Goal: Task Accomplishment & Management: Use online tool/utility

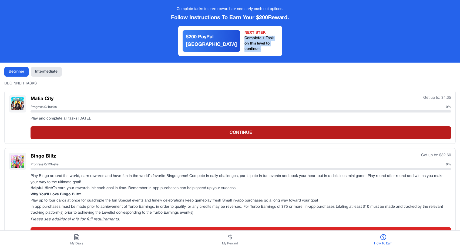
click at [215, 128] on button "CONTINUE" at bounding box center [241, 132] width 420 height 13
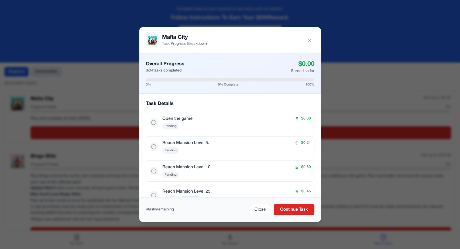
click at [173, 116] on h5 "Open the game" at bounding box center [177, 119] width 30 height 6
click at [296, 210] on button "Continue Task" at bounding box center [294, 209] width 41 height 11
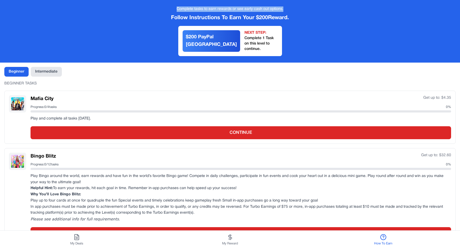
drag, startPoint x: 178, startPoint y: 9, endPoint x: 293, endPoint y: 10, distance: 115.1
click at [293, 10] on div "Complete tasks to earn rewards or see early cash out options." at bounding box center [229, 8] width 451 height 5
click at [229, 239] on icon at bounding box center [229, 237] width 3 height 4
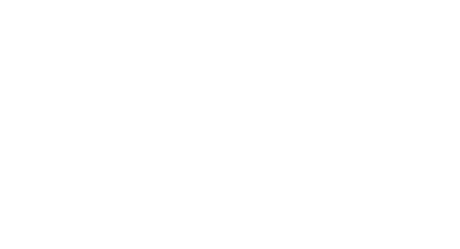
click at [167, 0] on html at bounding box center [230, 0] width 460 height 0
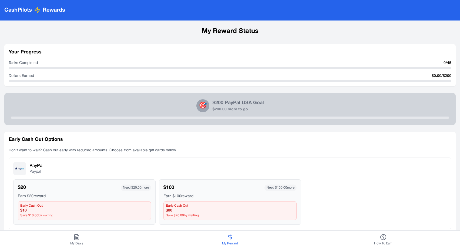
click at [243, 166] on div "PayPal Paypal" at bounding box center [229, 168] width 433 height 13
click at [76, 239] on icon at bounding box center [77, 239] width 2 height 0
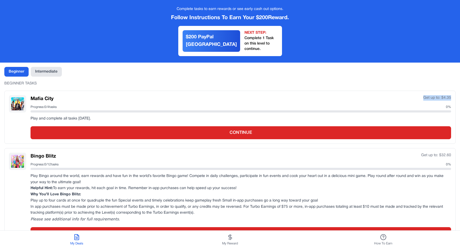
drag, startPoint x: 423, startPoint y: 91, endPoint x: 461, endPoint y: 91, distance: 38.3
click at [460, 91] on html "Complete tasks to earn rewards or see early cash out options. Follow Instructio…" at bounding box center [230, 168] width 460 height 336
copy div "Get up to: $ 4.35"
drag, startPoint x: 62, startPoint y: 101, endPoint x: 45, endPoint y: 102, distance: 17.1
click at [45, 105] on div "Progress: 0 / 4 tasks 0 %" at bounding box center [241, 107] width 420 height 4
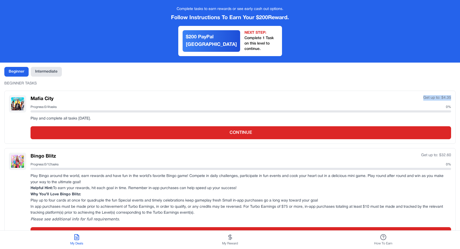
copy span "0 / 4 tasks"
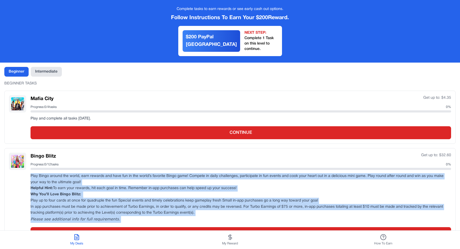
drag, startPoint x: 112, startPoint y: 213, endPoint x: 26, endPoint y: 171, distance: 95.5
click at [26, 171] on div "Bingo Blitz Get up to: $ 32.60 Progress: 0 / 12 tasks 0 % Play Bingo around the…" at bounding box center [230, 197] width 442 height 88
copy p "Play Bingo around the world, earn rewards and have fun in the world’s favorite …"
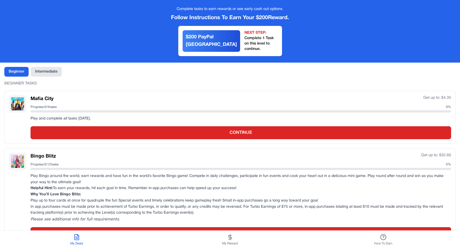
click at [131, 154] on div "Bingo Blitz Get up to: $ 32.60" at bounding box center [241, 157] width 420 height 8
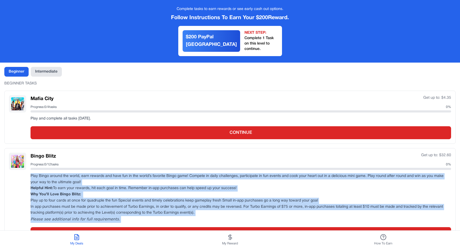
drag, startPoint x: 113, startPoint y: 212, endPoint x: 32, endPoint y: 168, distance: 92.3
click at [32, 173] on p "Play Bingo around the world, earn rewards and have fun in the world’s favorite …" at bounding box center [241, 198] width 420 height 50
copy p "Play Bingo around the world, earn rewards and have fun in the world’s favorite …"
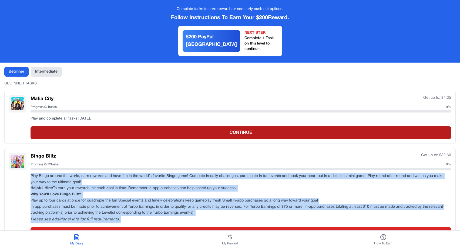
click at [171, 126] on button "CONTINUE" at bounding box center [241, 132] width 420 height 13
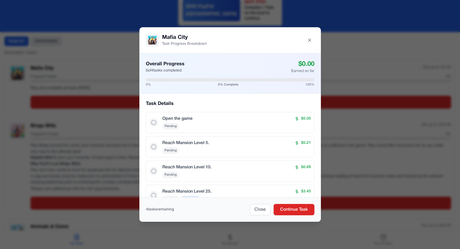
scroll to position [29, 0]
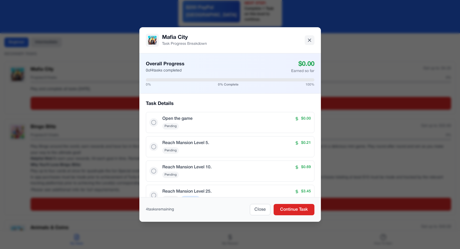
click at [309, 40] on icon at bounding box center [309, 40] width 3 height 3
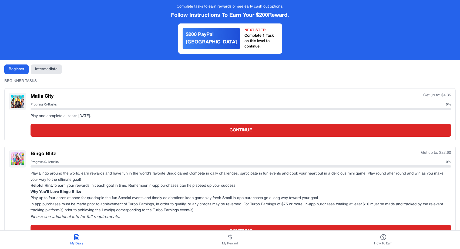
scroll to position [0, 0]
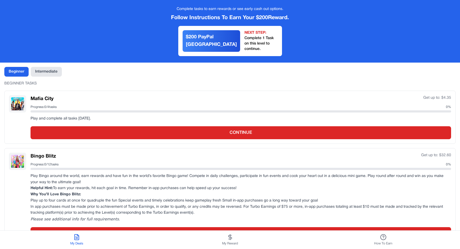
click at [230, 241] on button "My Reward" at bounding box center [229, 240] width 153 height 18
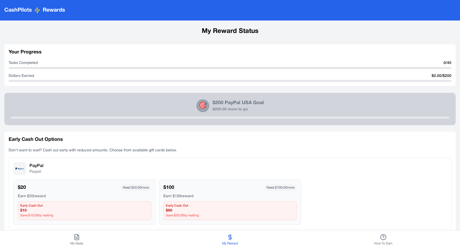
click at [74, 238] on icon at bounding box center [76, 237] width 6 height 6
